Goal: Information Seeking & Learning: Learn about a topic

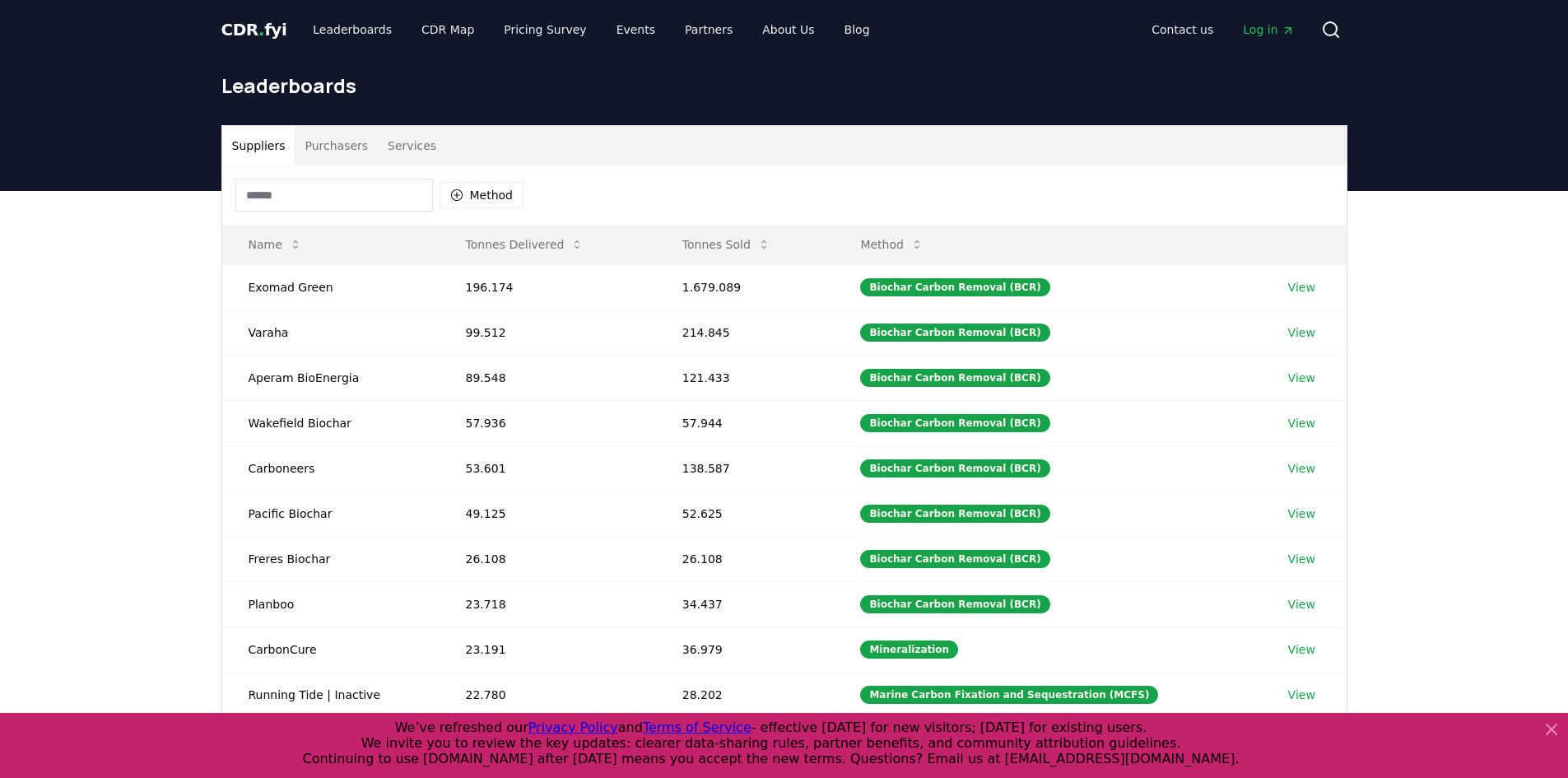
click at [337, 160] on button "Purchasers" at bounding box center [336, 146] width 83 height 40
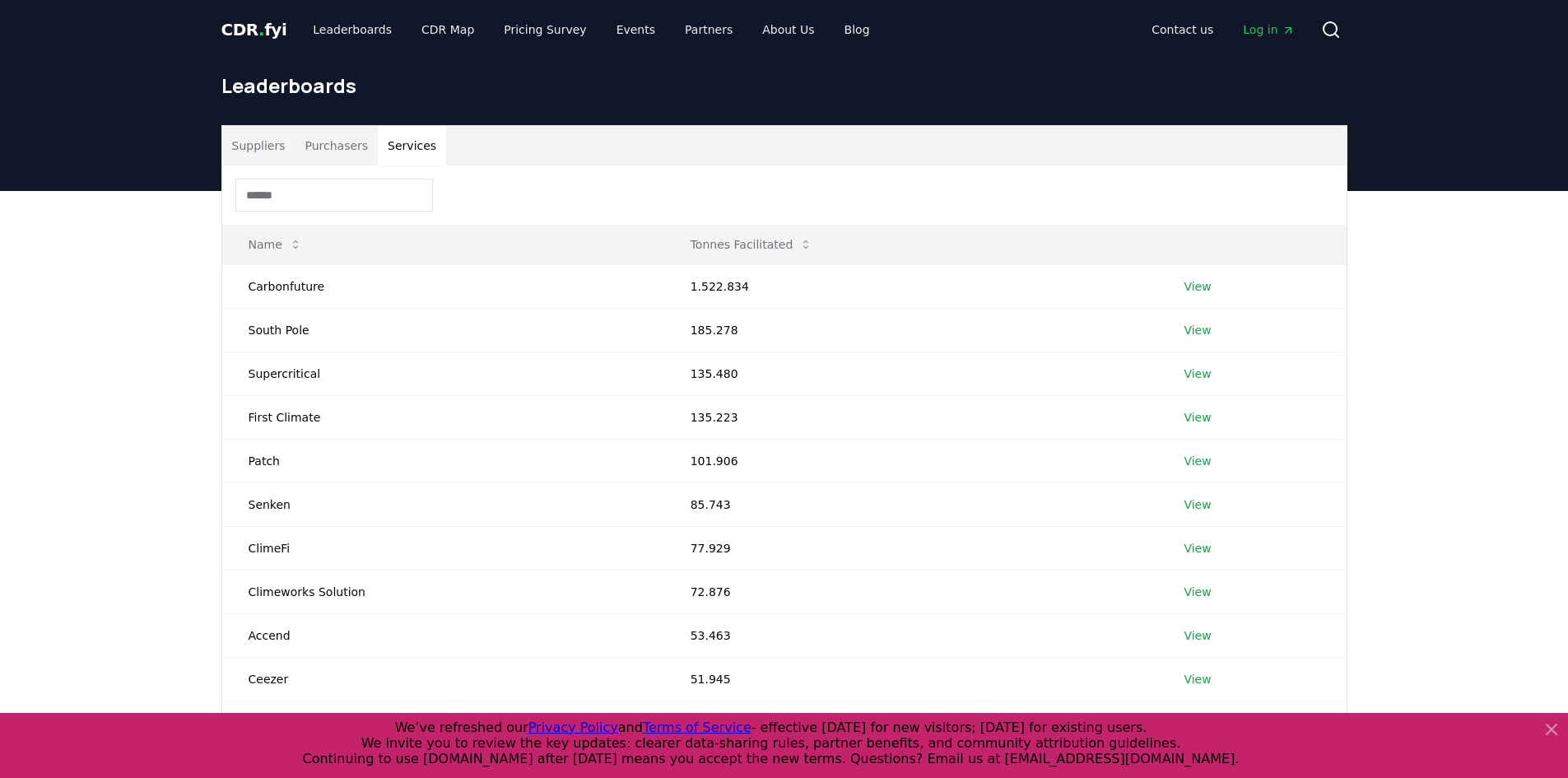
click at [392, 155] on button "Services" at bounding box center [411, 146] width 68 height 40
click at [316, 144] on button "Purchasers" at bounding box center [336, 146] width 83 height 40
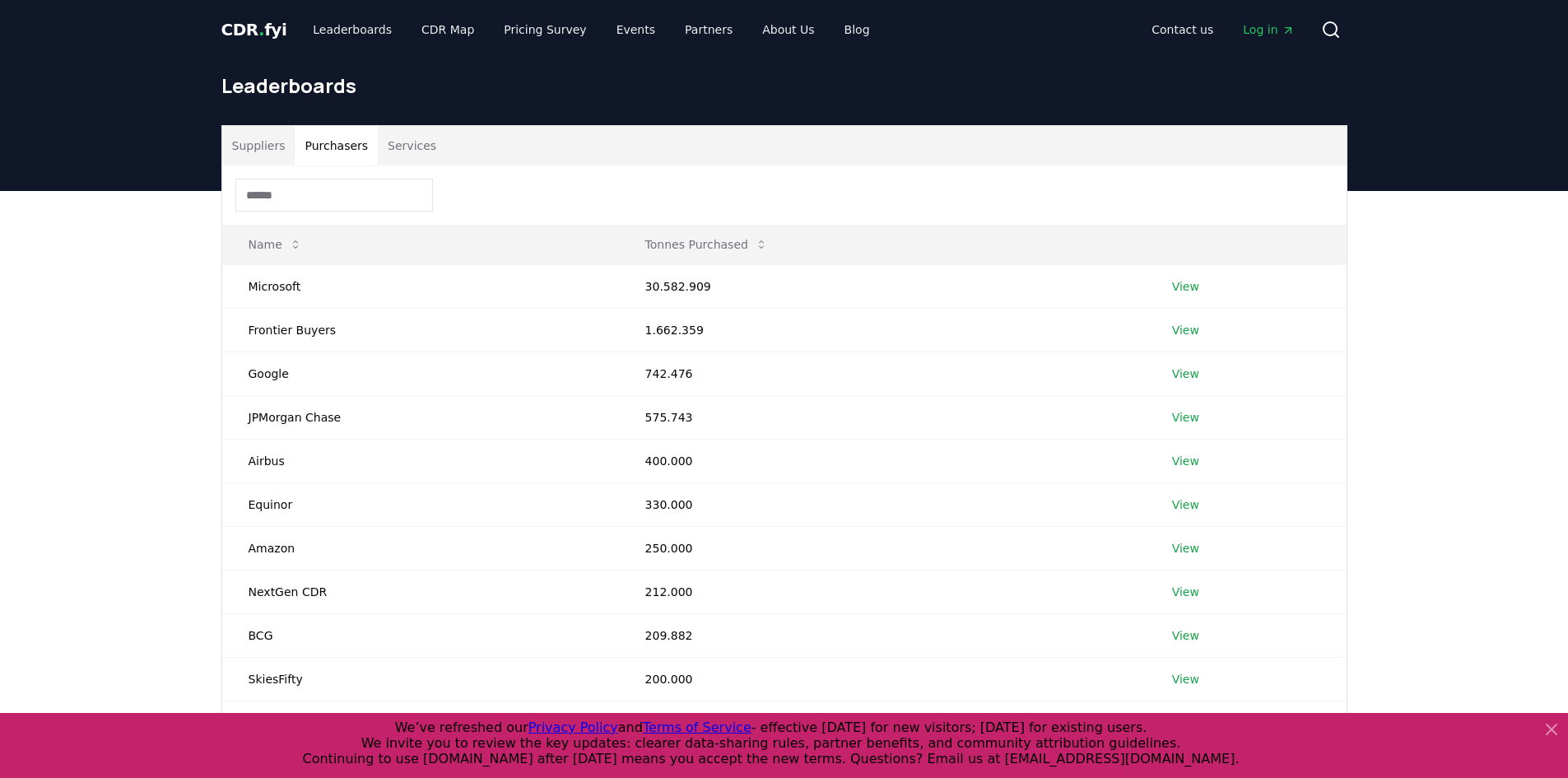
click at [262, 145] on button "Suppliers" at bounding box center [258, 146] width 73 height 40
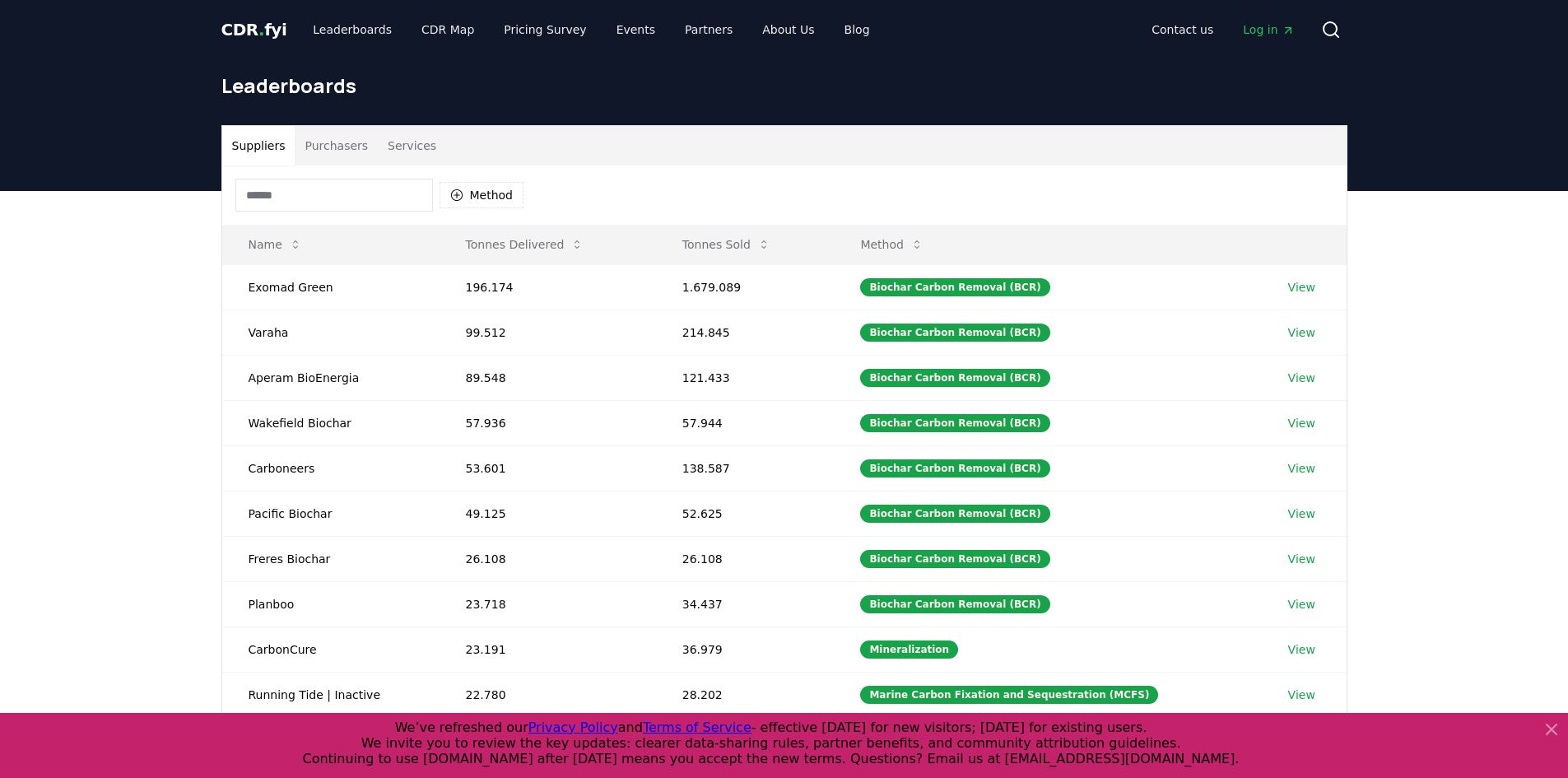
click at [316, 141] on button "Purchasers" at bounding box center [336, 146] width 83 height 40
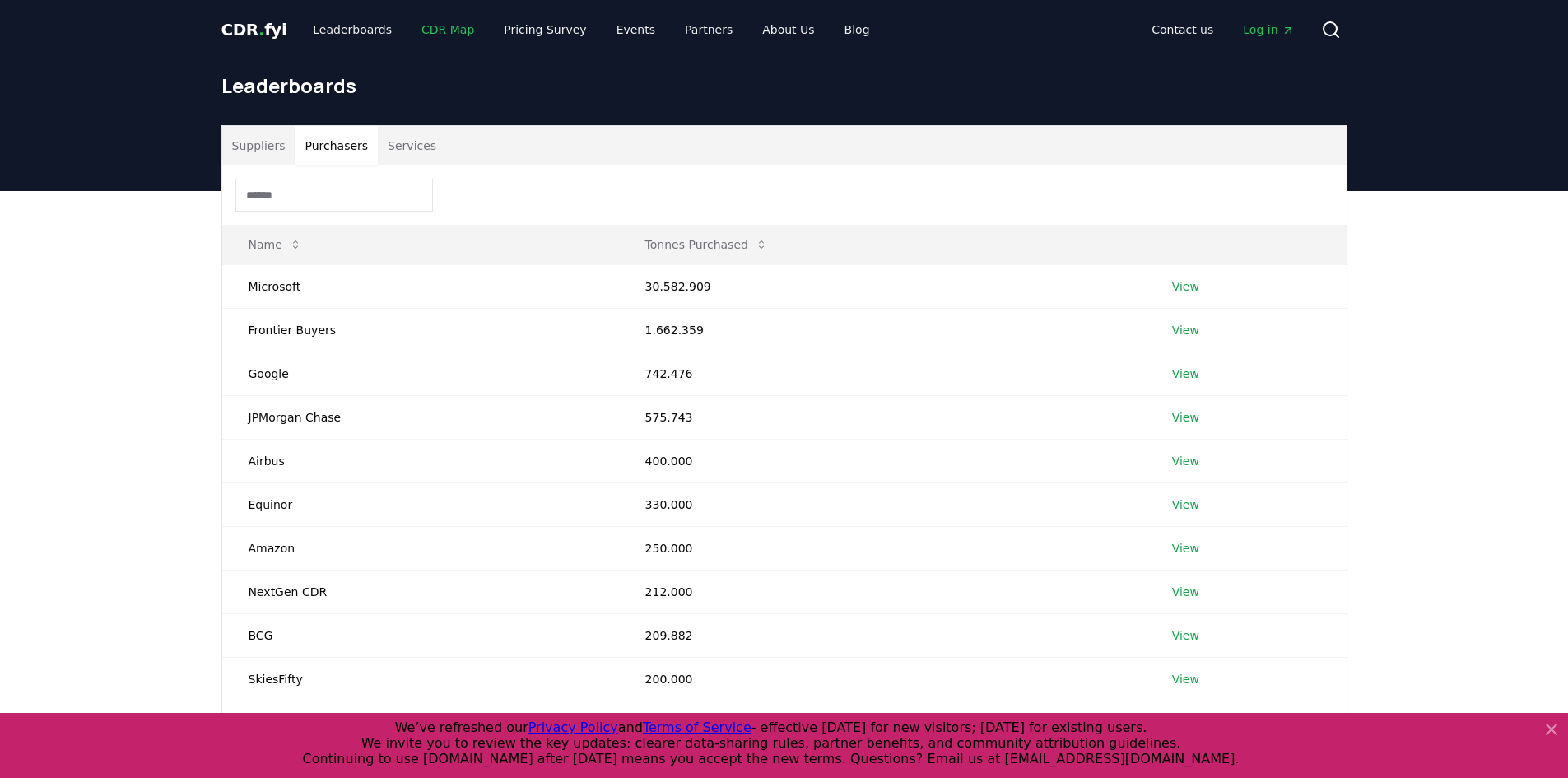
click at [419, 26] on link "CDR Map" at bounding box center [448, 29] width 79 height 29
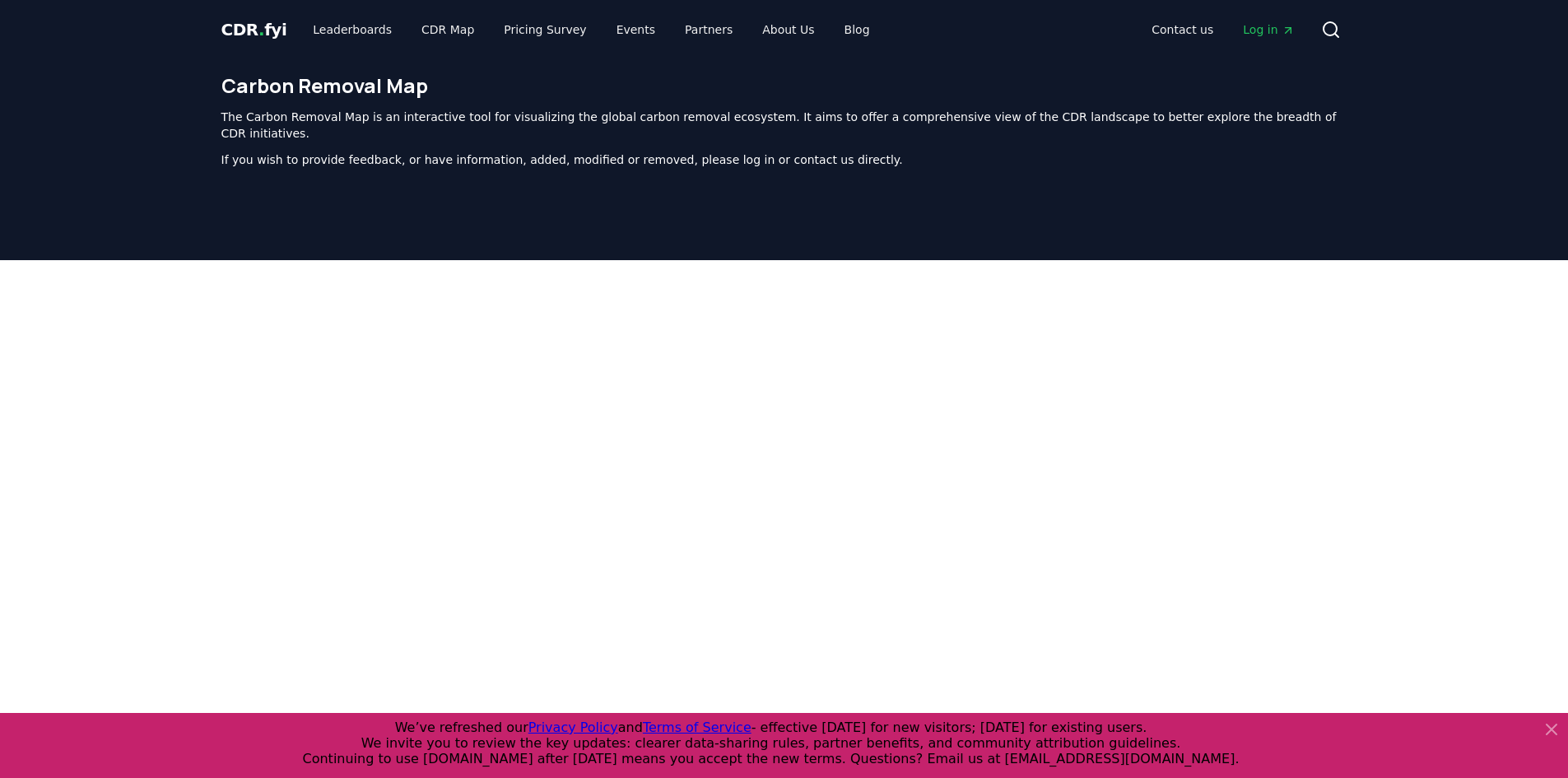
click at [1552, 727] on icon at bounding box center [1551, 729] width 19 height 19
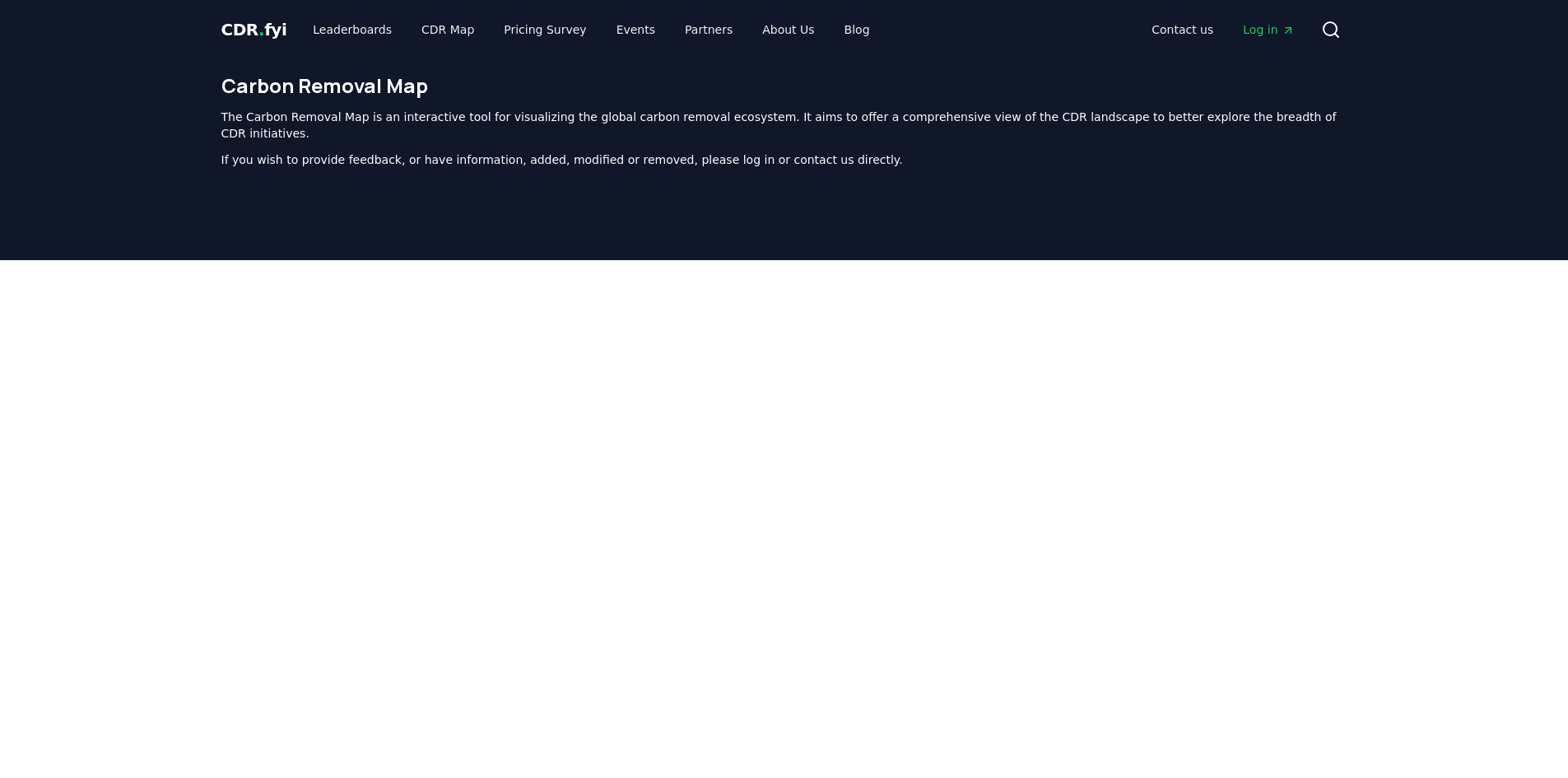
click at [188, 316] on div at bounding box center [784, 648] width 1568 height 778
click at [347, 29] on link "Leaderboards" at bounding box center [351, 29] width 105 height 29
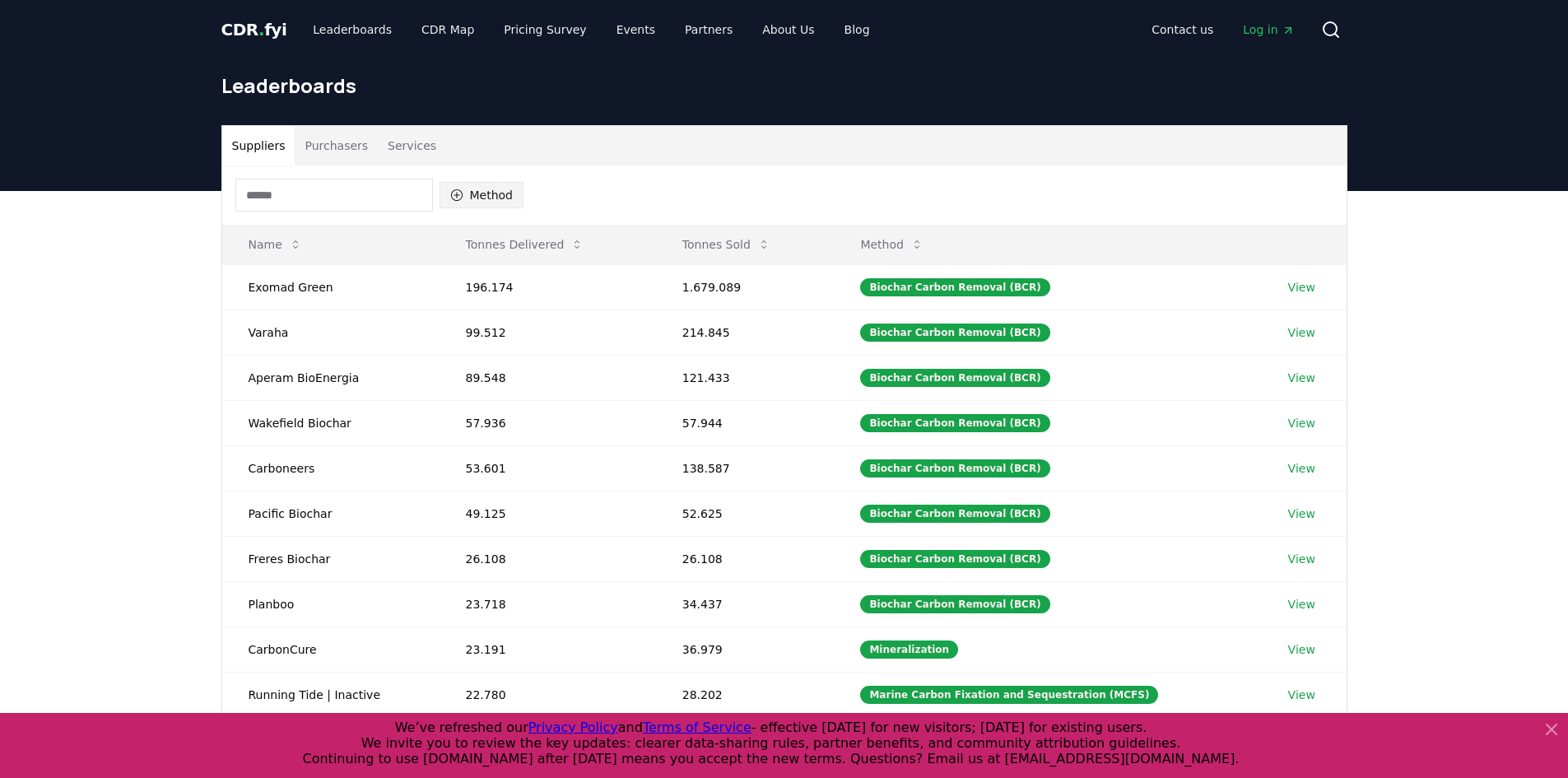
click at [492, 190] on button "Method" at bounding box center [482, 194] width 85 height 26
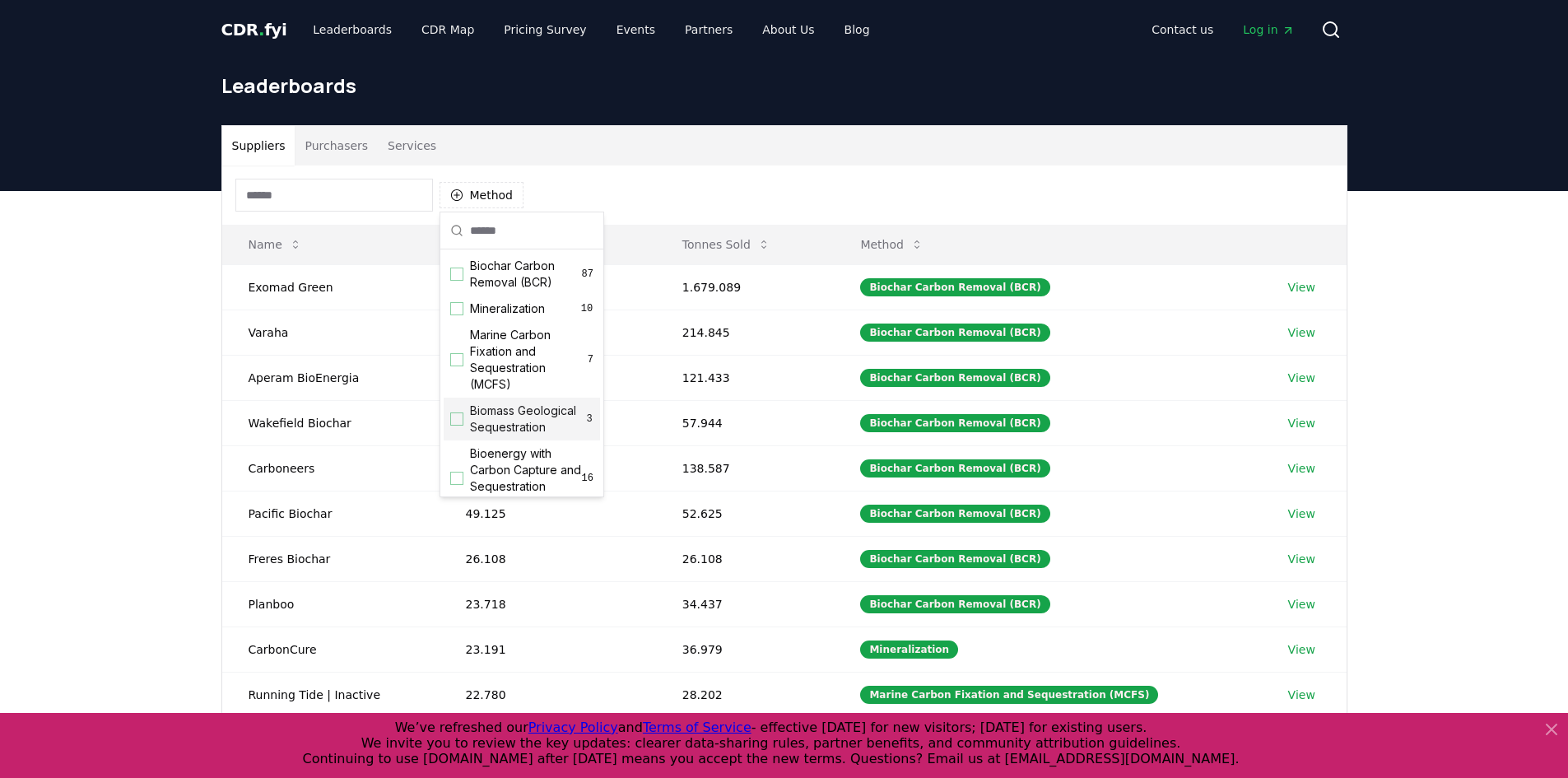
scroll to position [165, 0]
click at [457, 422] on div "Suggestions" at bounding box center [457, 416] width 13 height 13
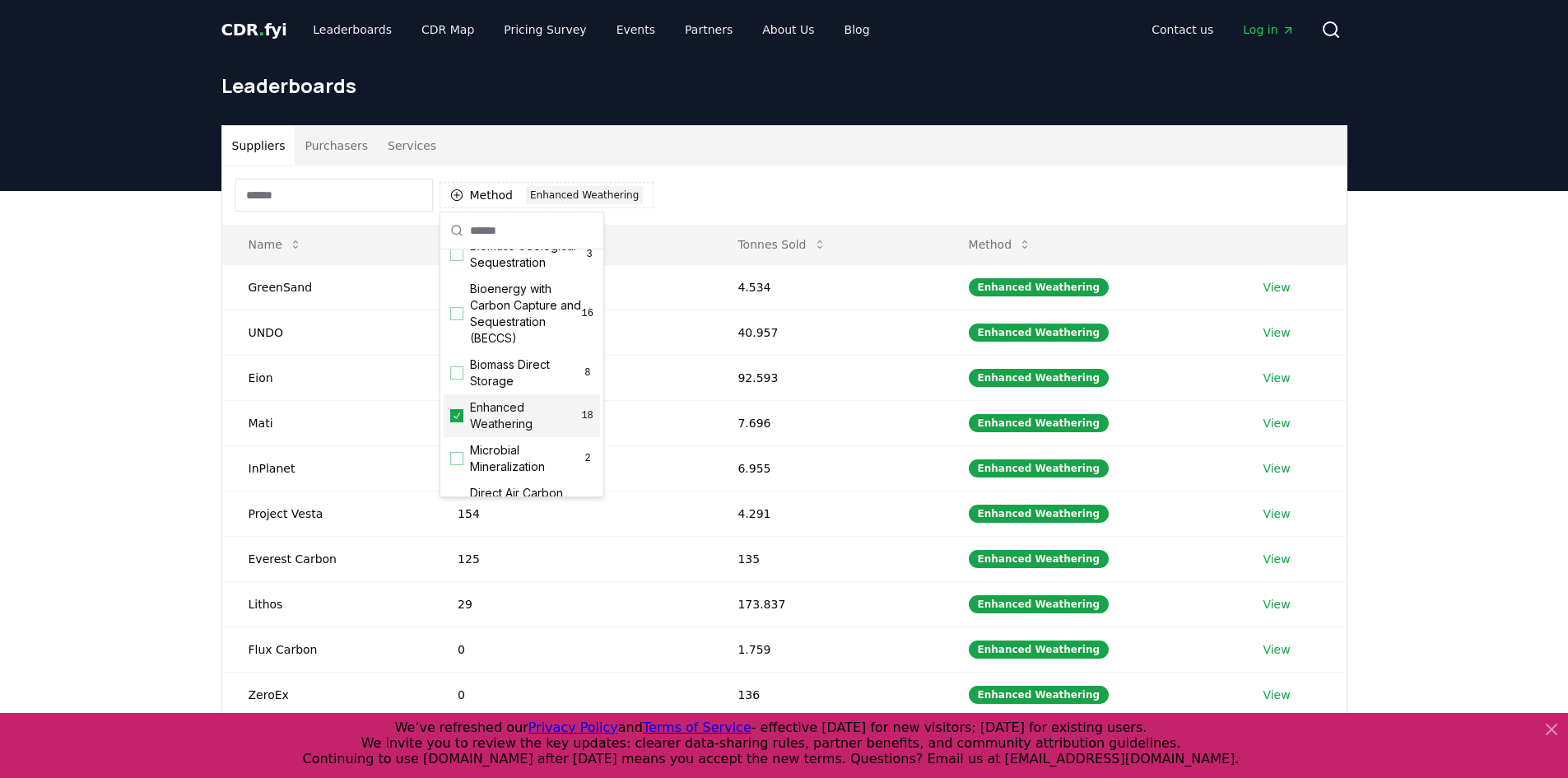
click at [133, 362] on div "Suppliers Purchasers Services Method 1 Enhanced Weathering Name Tonnes Delivere…" at bounding box center [784, 521] width 1568 height 659
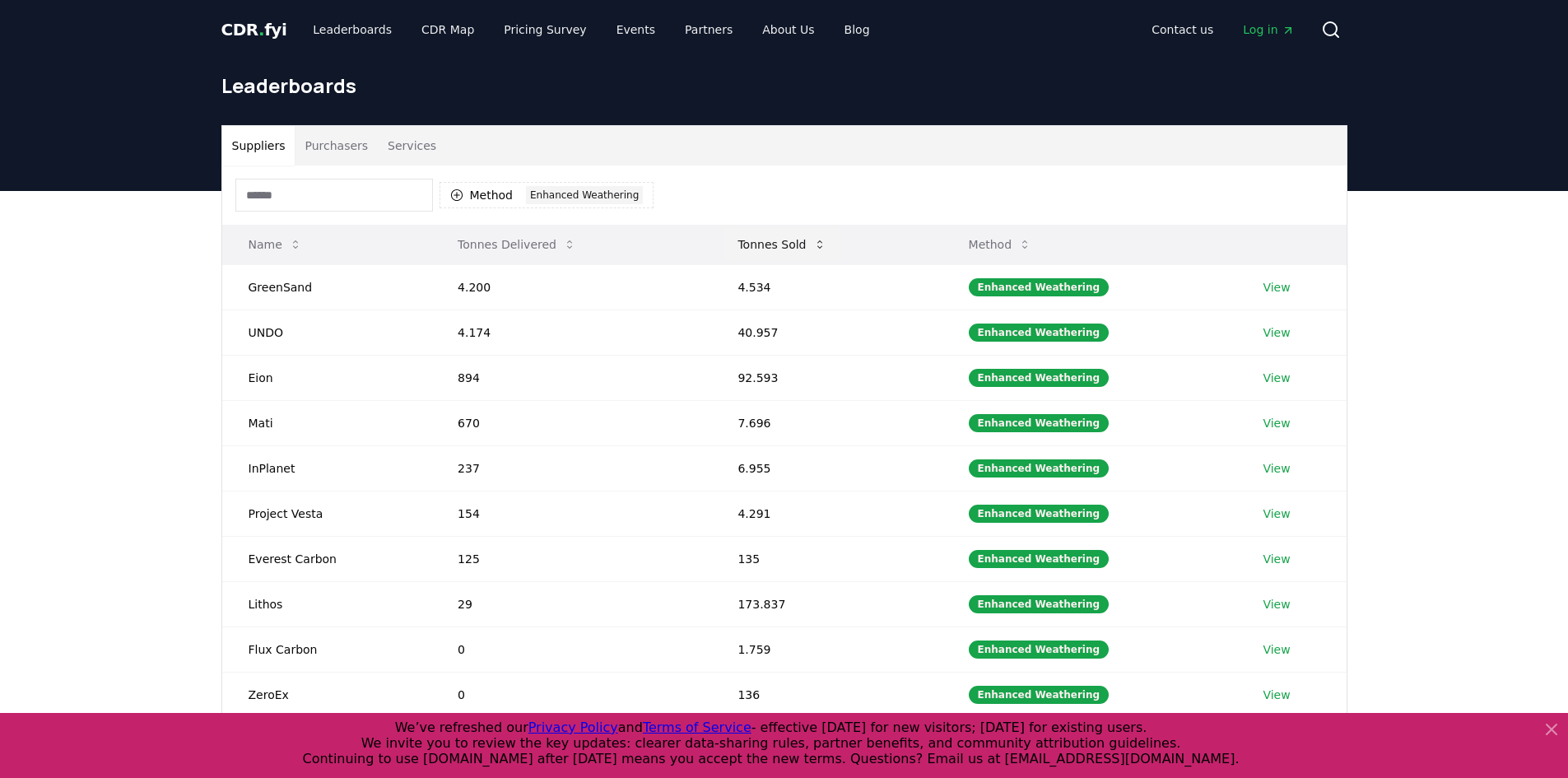
click at [819, 239] on icon at bounding box center [820, 245] width 13 height 13
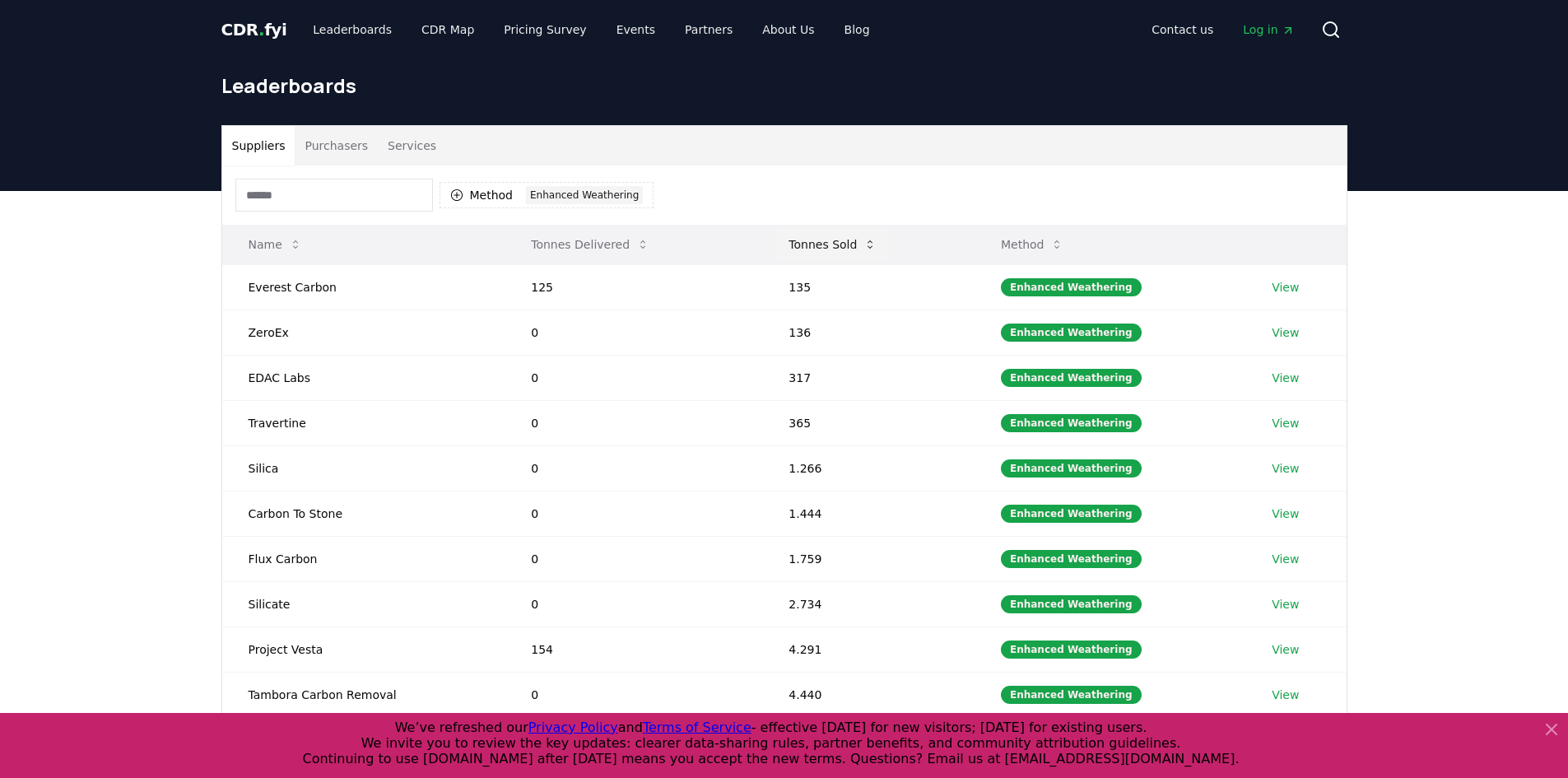
click at [858, 240] on button "Tonnes Sold" at bounding box center [832, 244] width 114 height 33
click at [1544, 728] on icon at bounding box center [1551, 729] width 19 height 19
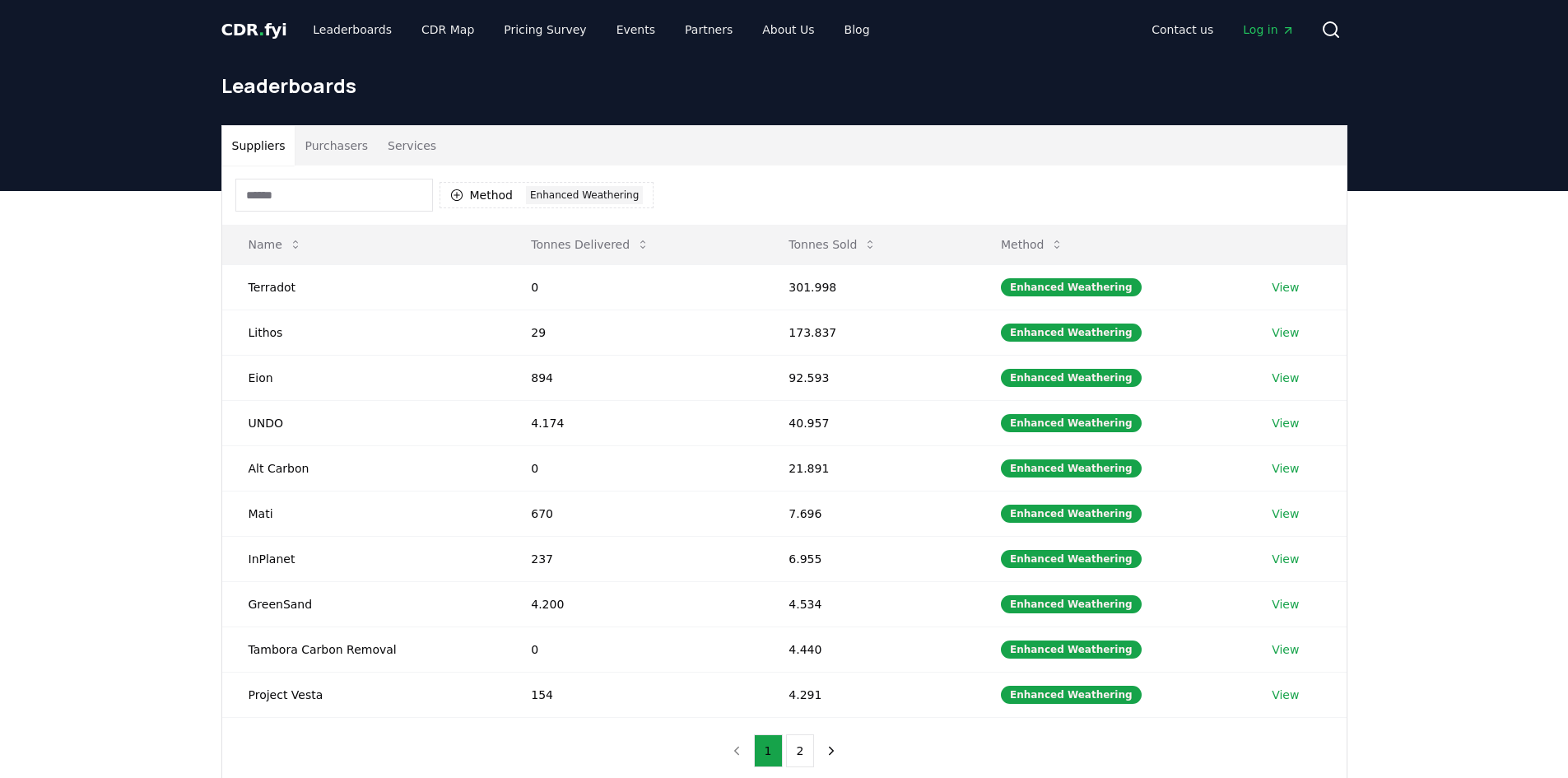
click at [330, 146] on button "Purchasers" at bounding box center [336, 146] width 83 height 40
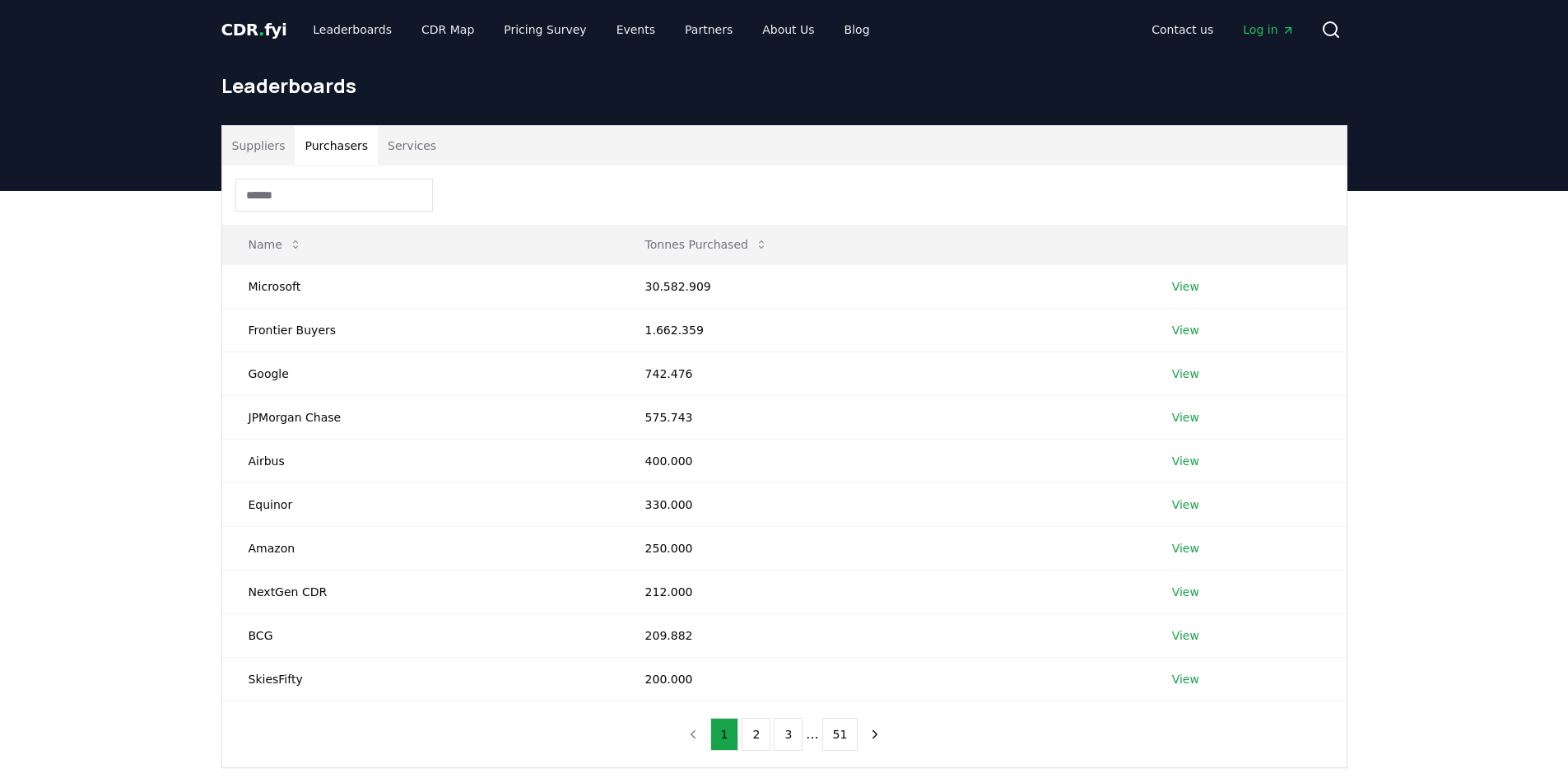
click at [328, 188] on input at bounding box center [334, 194] width 198 height 33
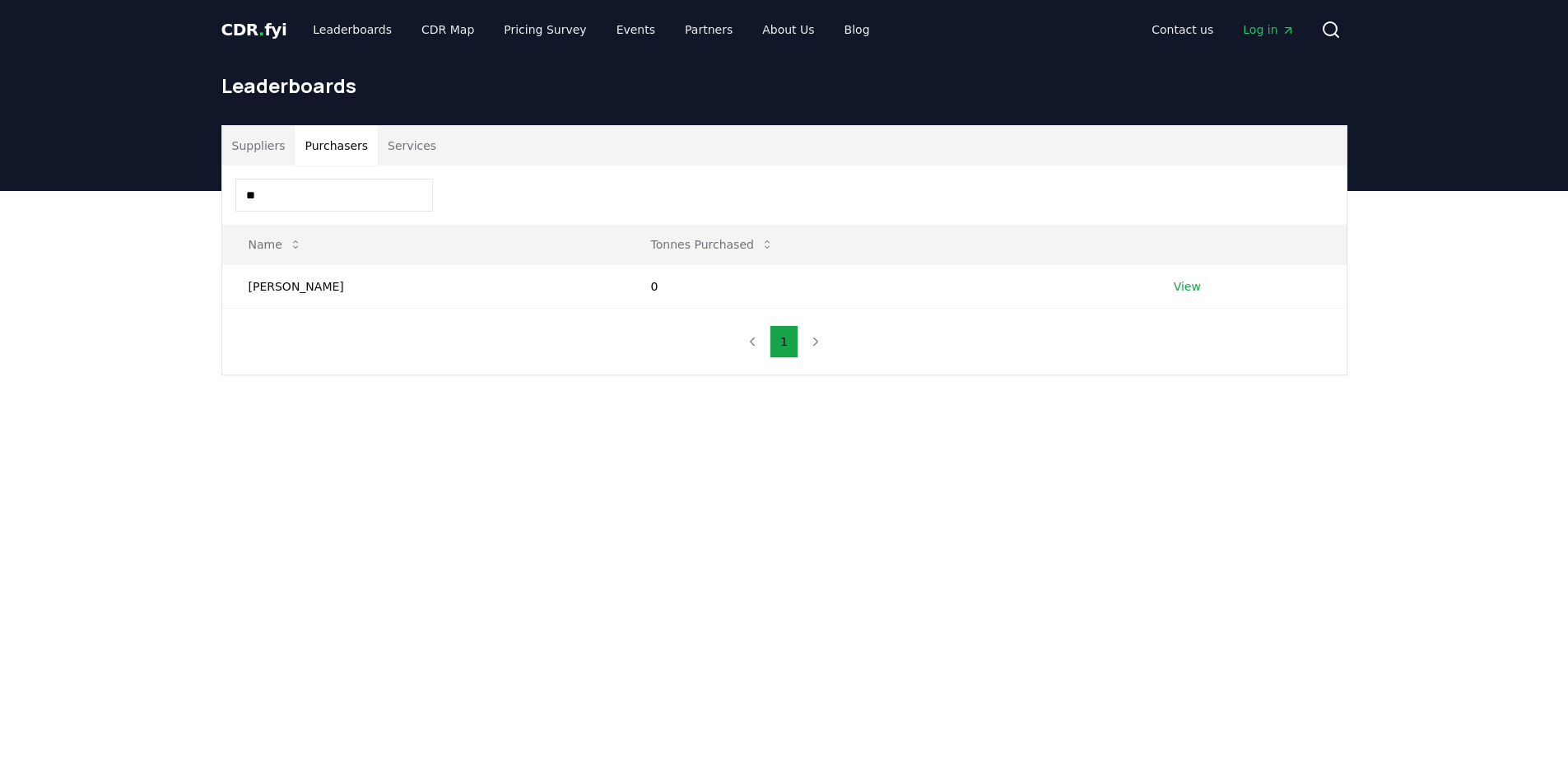
type input "*"
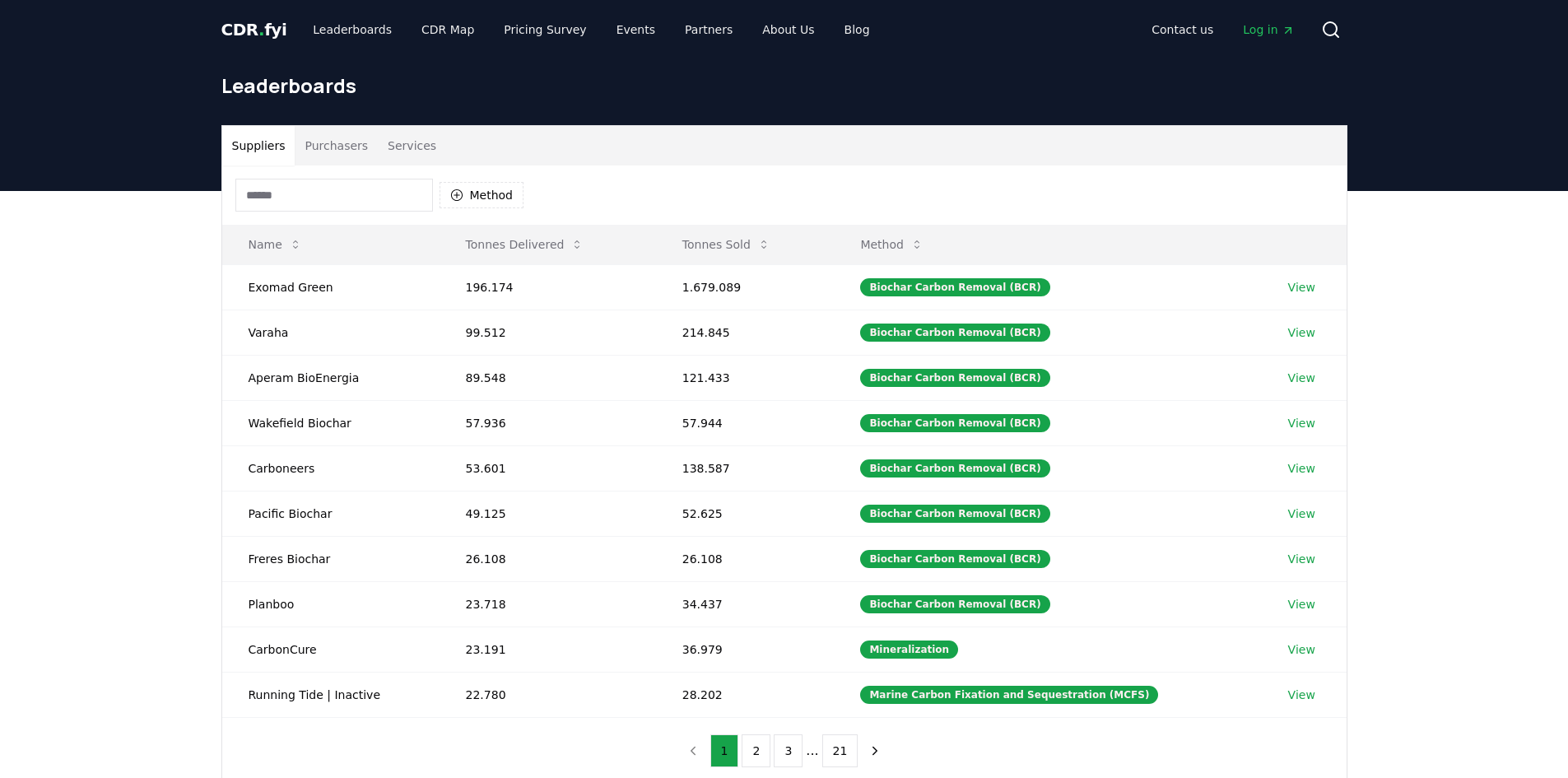
click at [264, 139] on button "Suppliers" at bounding box center [258, 146] width 73 height 40
click at [502, 204] on button "Method" at bounding box center [482, 194] width 85 height 26
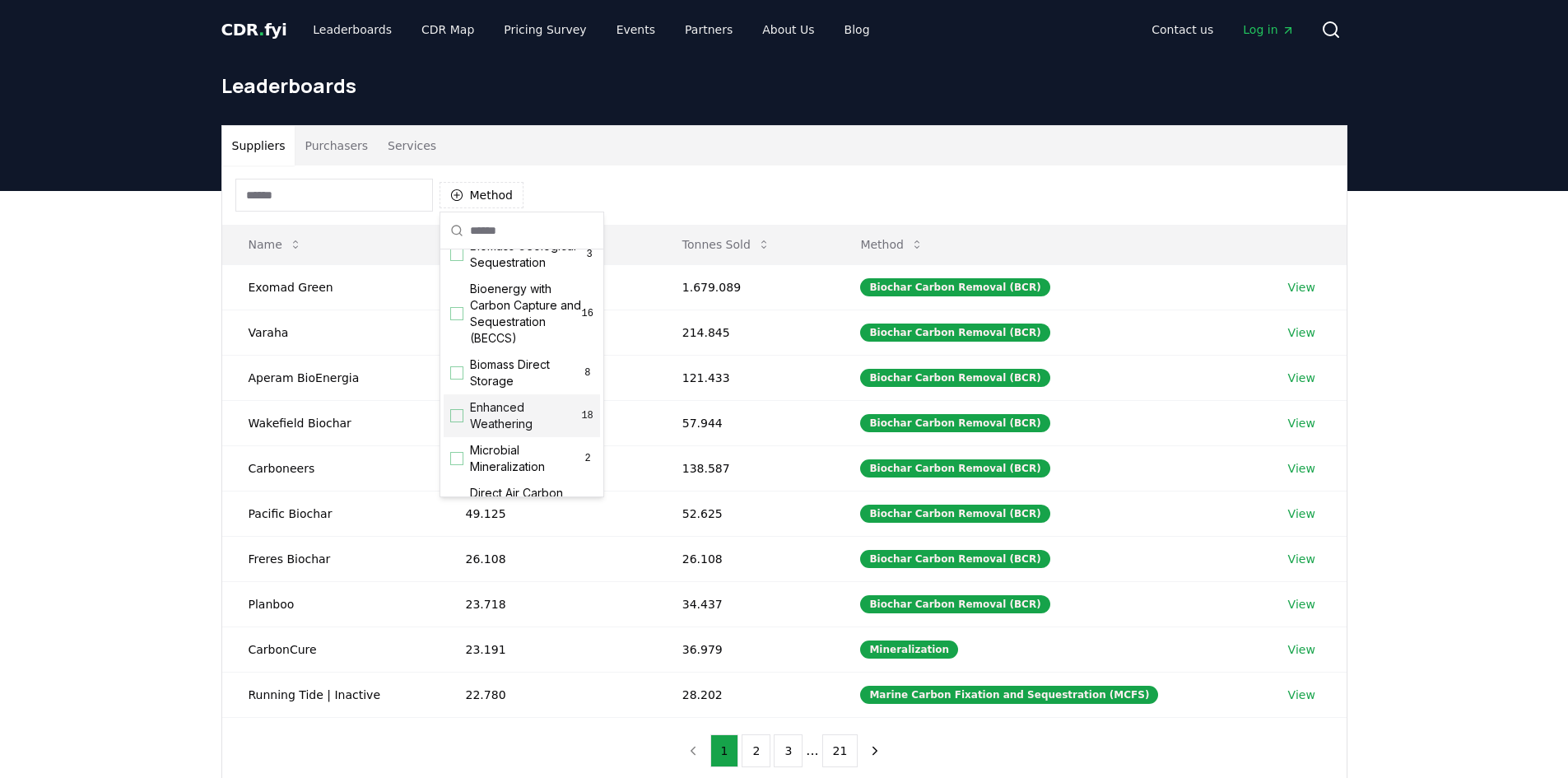
click at [495, 423] on span "Enhanced Weathering" at bounding box center [525, 415] width 111 height 33
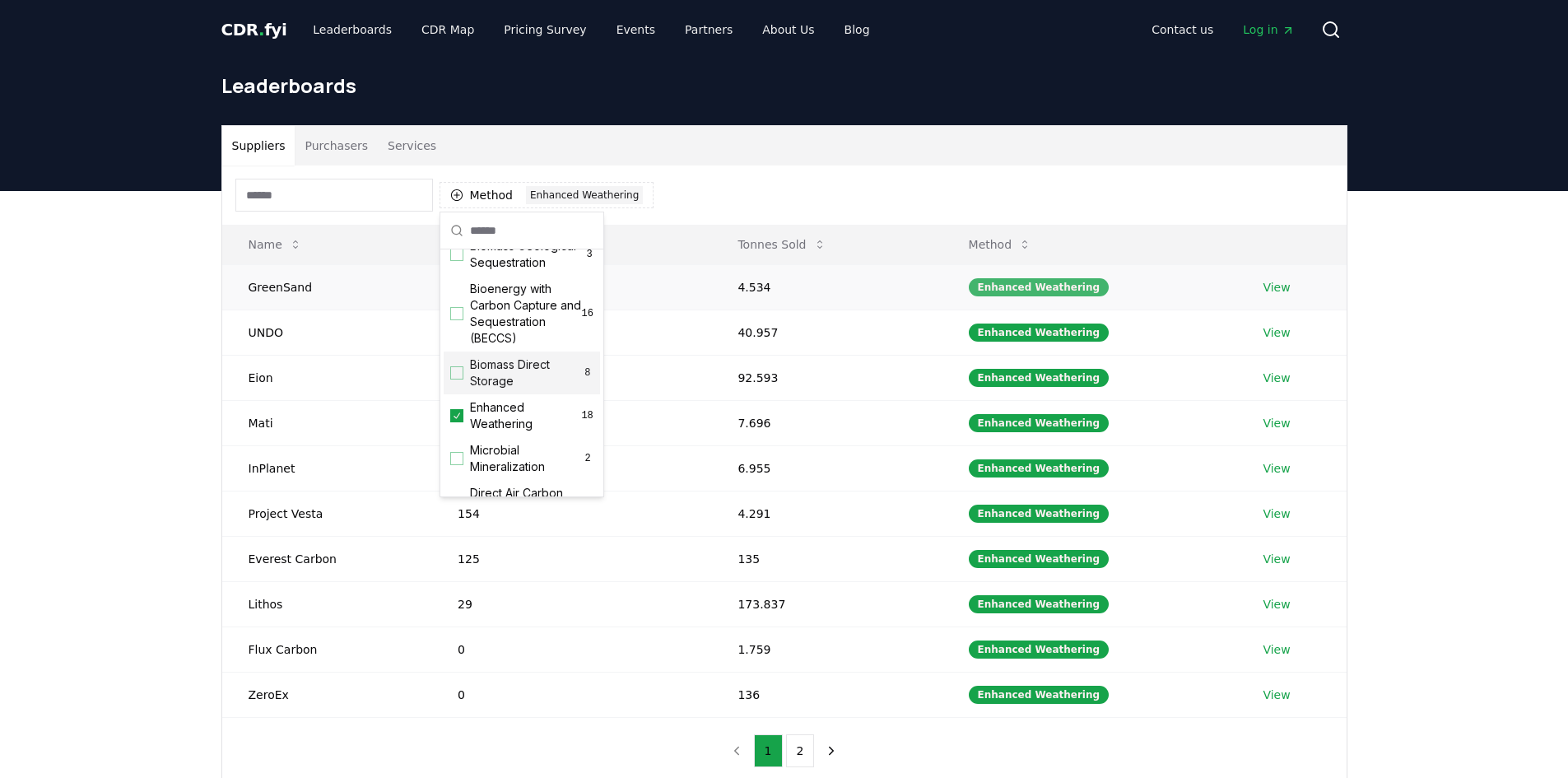
click at [1037, 283] on div "Enhanced Weathering" at bounding box center [1038, 288] width 140 height 19
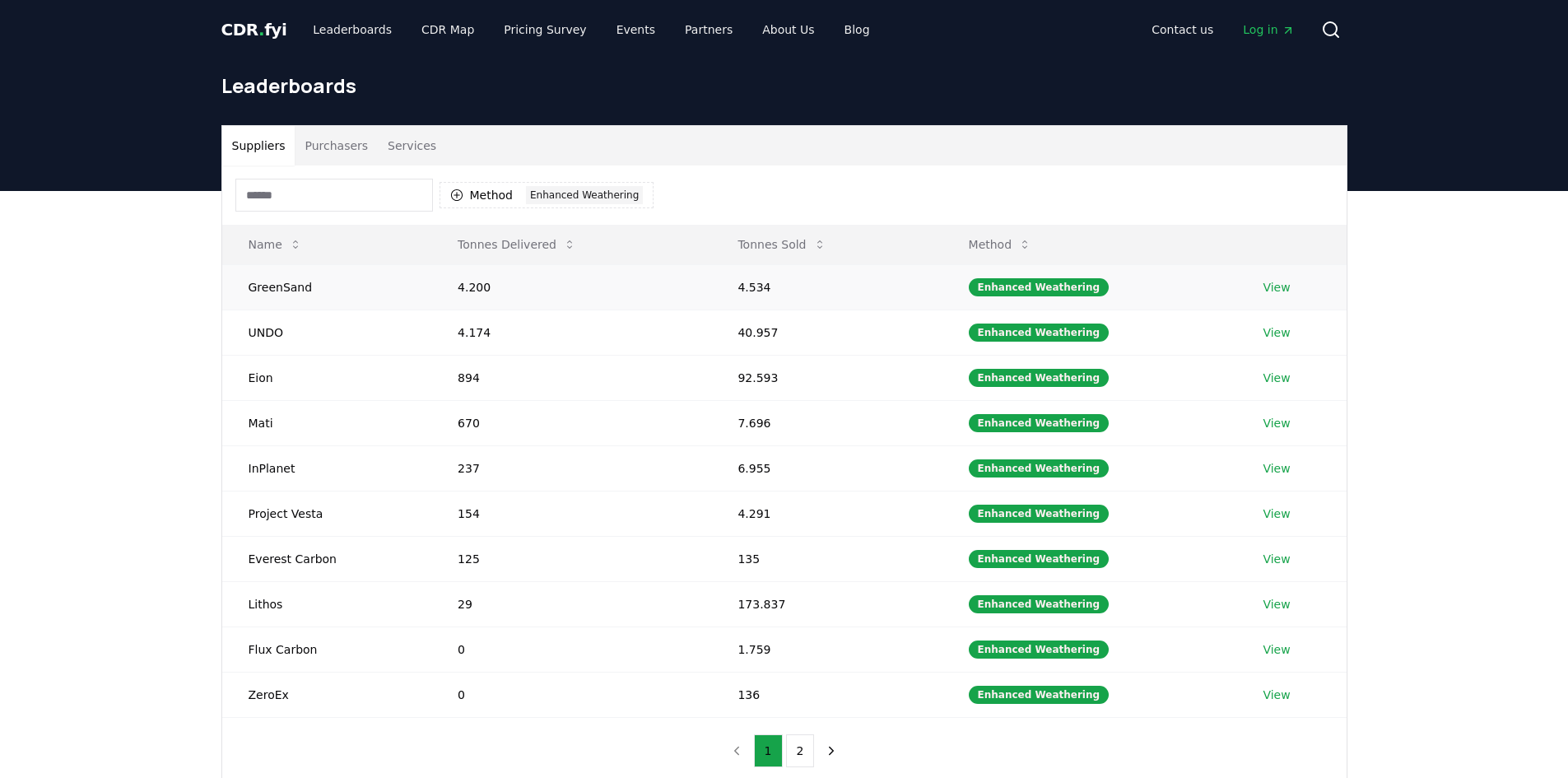
click at [1275, 286] on link "View" at bounding box center [1276, 288] width 27 height 17
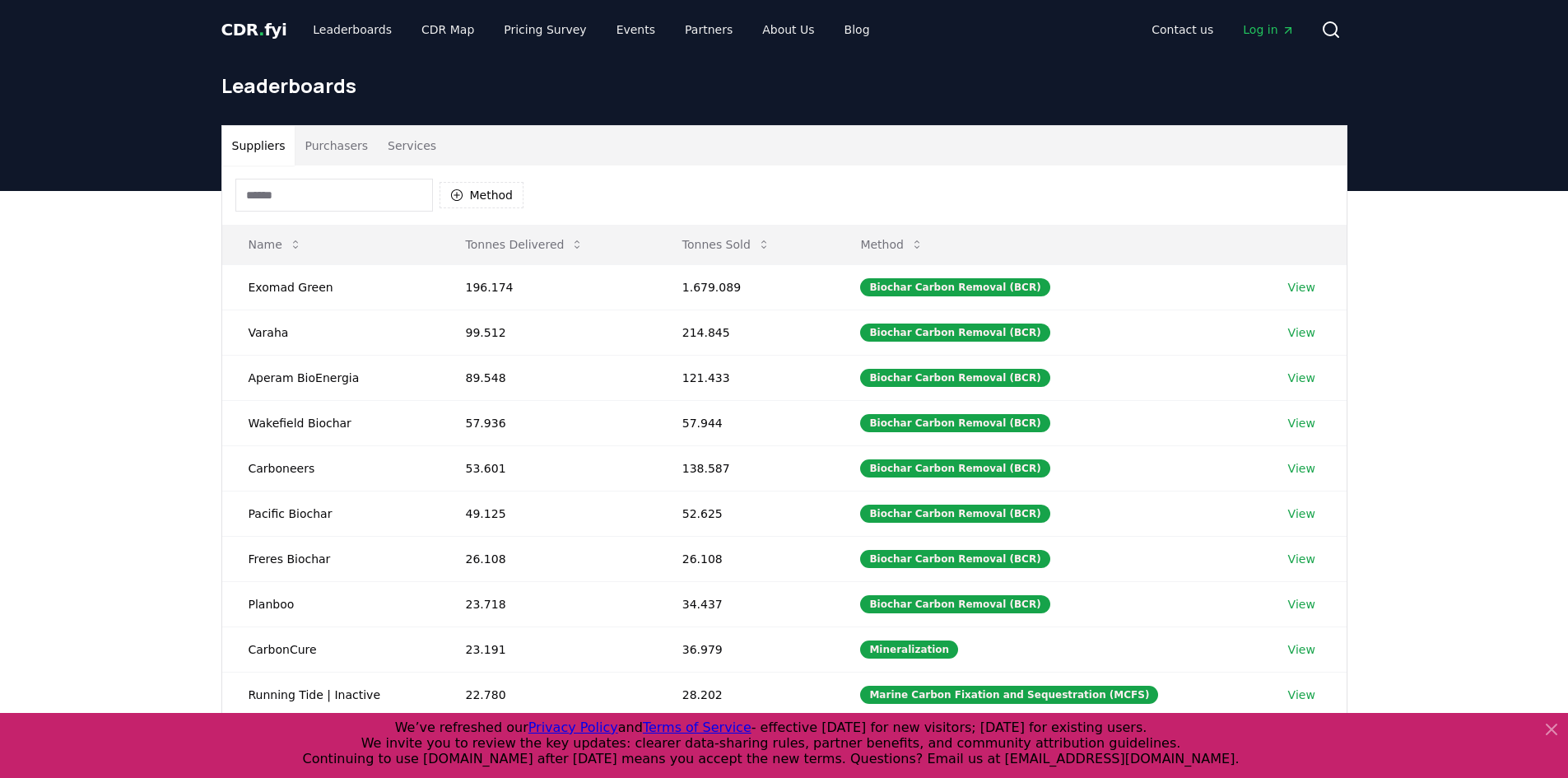
click at [318, 155] on button "Purchasers" at bounding box center [336, 146] width 83 height 40
click at [275, 151] on button "Suppliers" at bounding box center [258, 146] width 73 height 40
click at [528, 193] on div "Method" at bounding box center [784, 195] width 1124 height 59
click at [504, 205] on button "Method" at bounding box center [482, 194] width 85 height 26
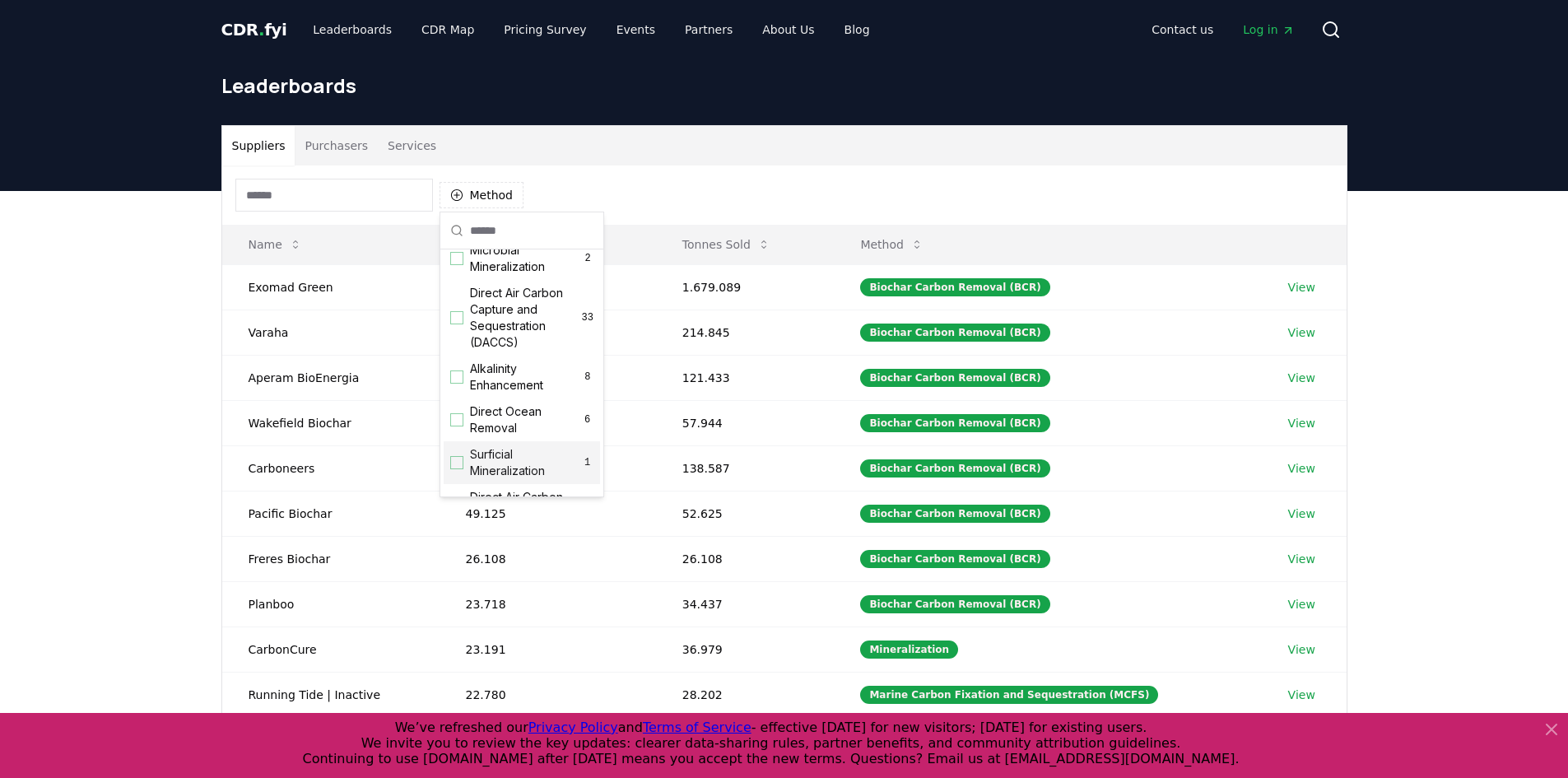
scroll to position [330, 0]
click at [509, 259] on span "Enhanced Weathering" at bounding box center [525, 251] width 111 height 33
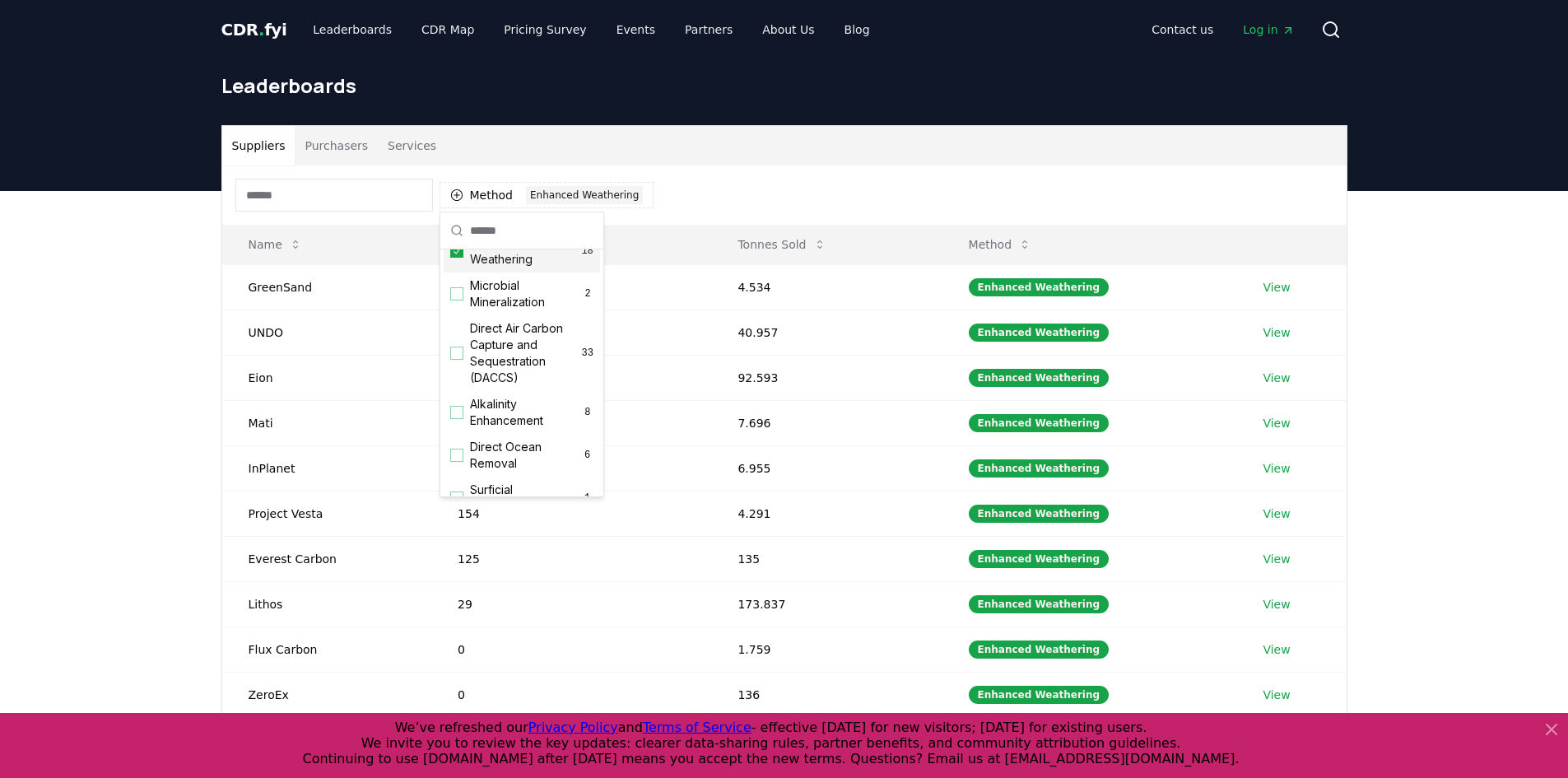
click at [743, 194] on div "Method 1 Enhanced Weathering" at bounding box center [784, 195] width 1124 height 59
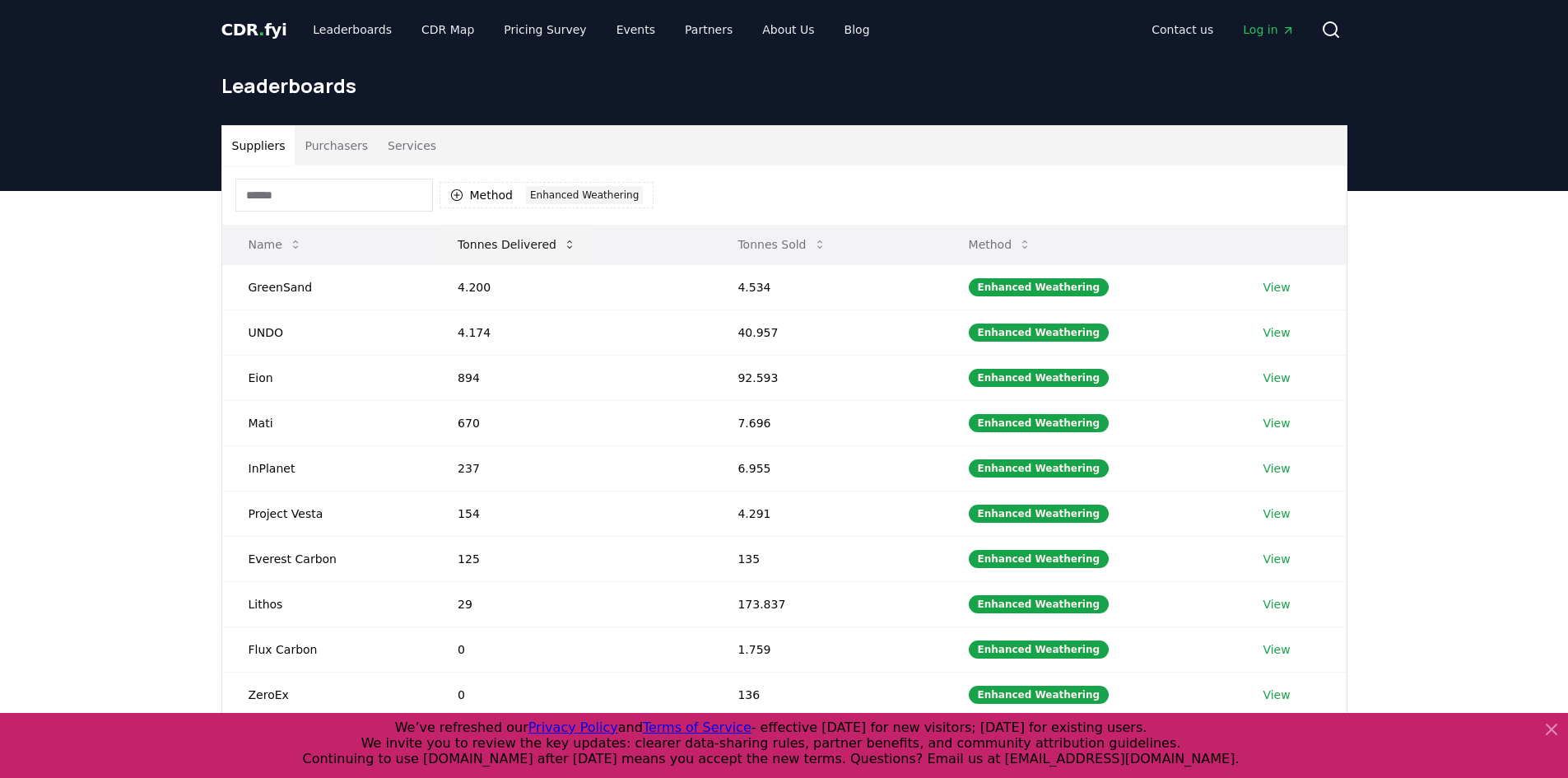
click at [525, 242] on button "Tonnes Delivered" at bounding box center [517, 244] width 145 height 33
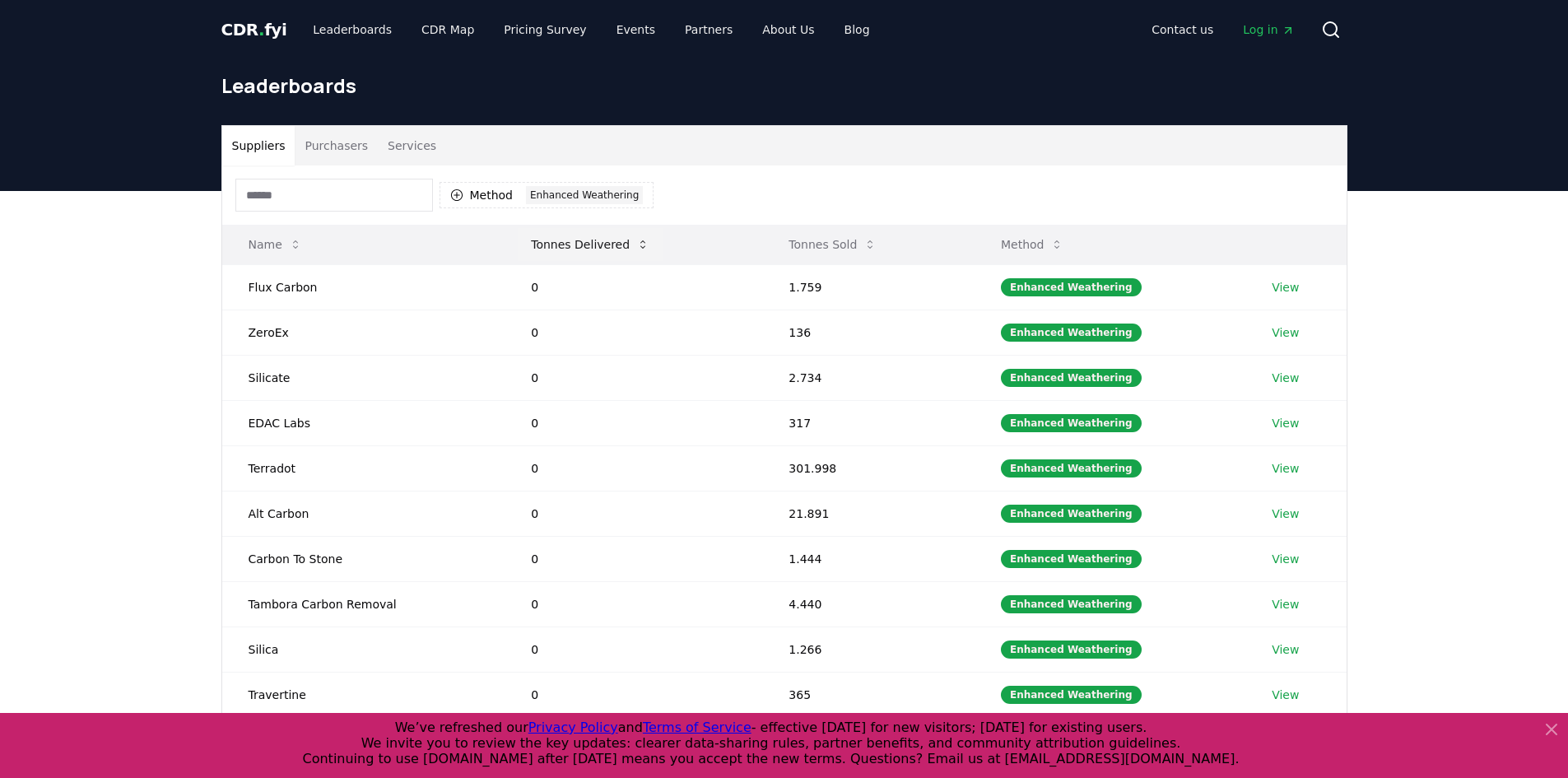
click at [590, 236] on button "Tonnes Delivered" at bounding box center [590, 244] width 145 height 33
